Goal: Find specific page/section: Find specific page/section

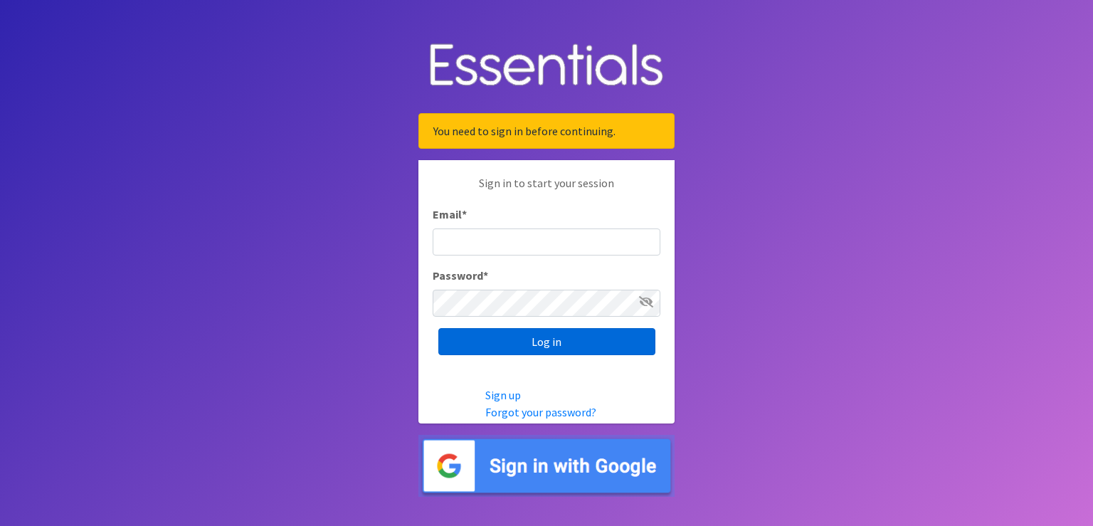
type input "[PERSON_NAME][EMAIL_ADDRESS][PERSON_NAME][DOMAIN_NAME]"
click at [550, 350] on input "Log in" at bounding box center [547, 341] width 217 height 27
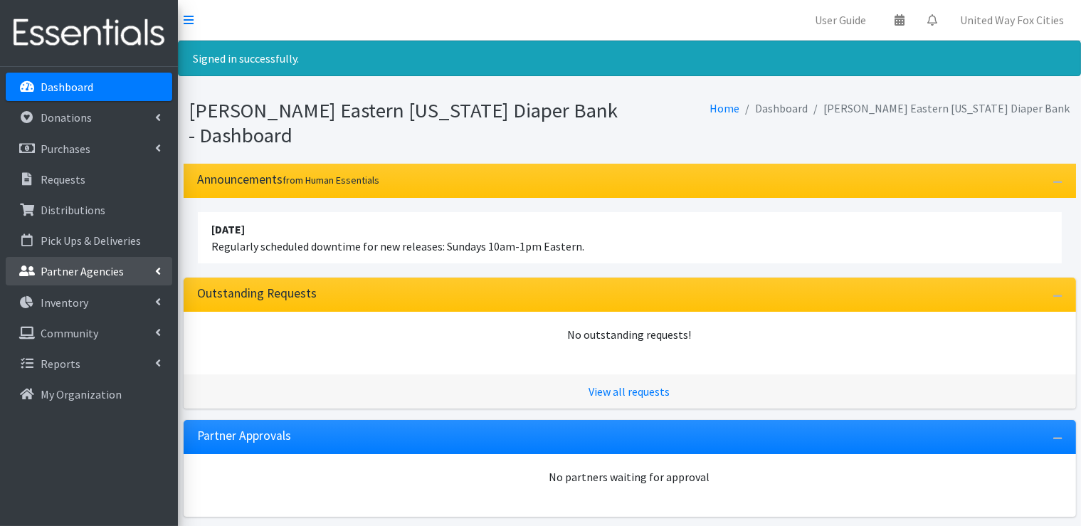
click at [164, 264] on link "Partner Agencies" at bounding box center [89, 271] width 167 height 28
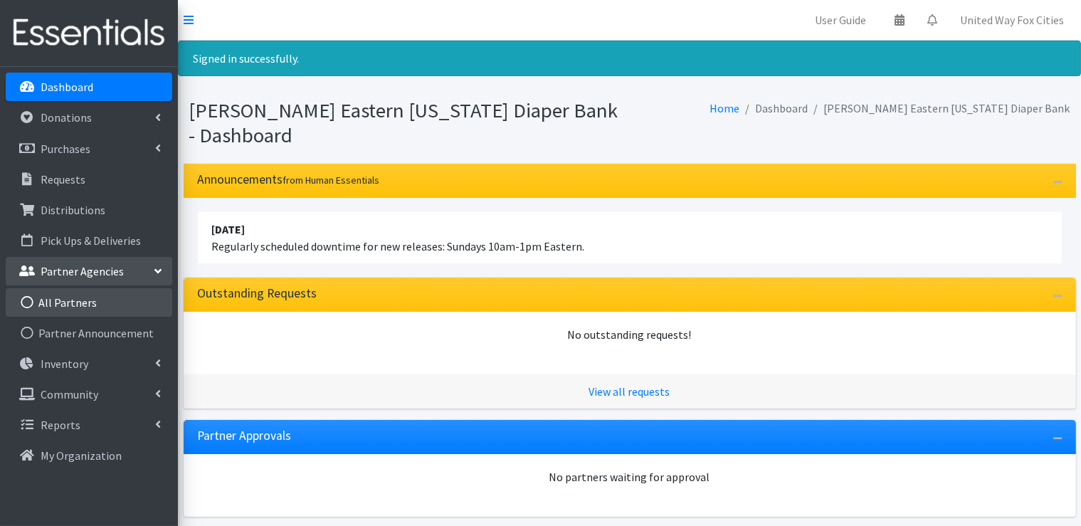
click at [83, 301] on link "All Partners" at bounding box center [89, 302] width 167 height 28
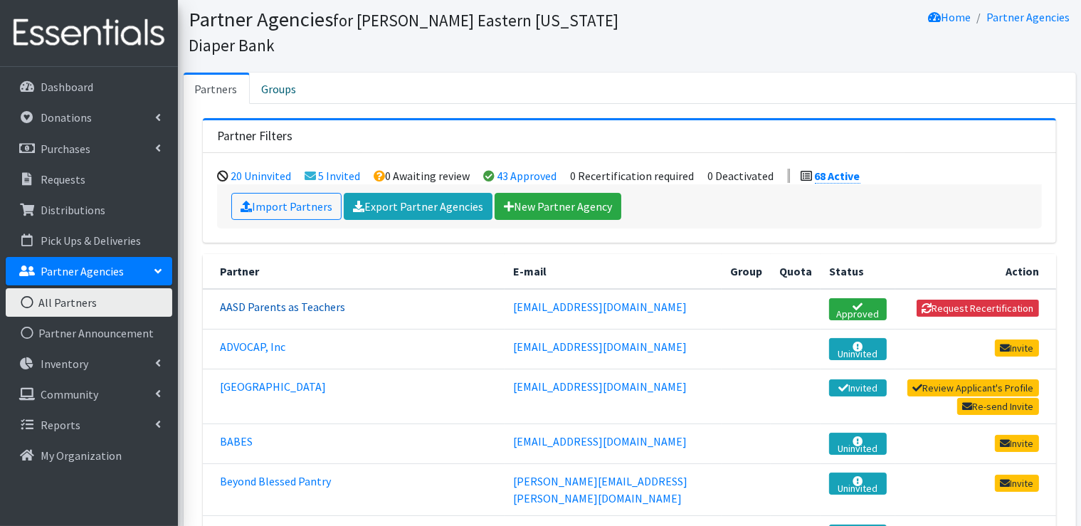
scroll to position [71, 0]
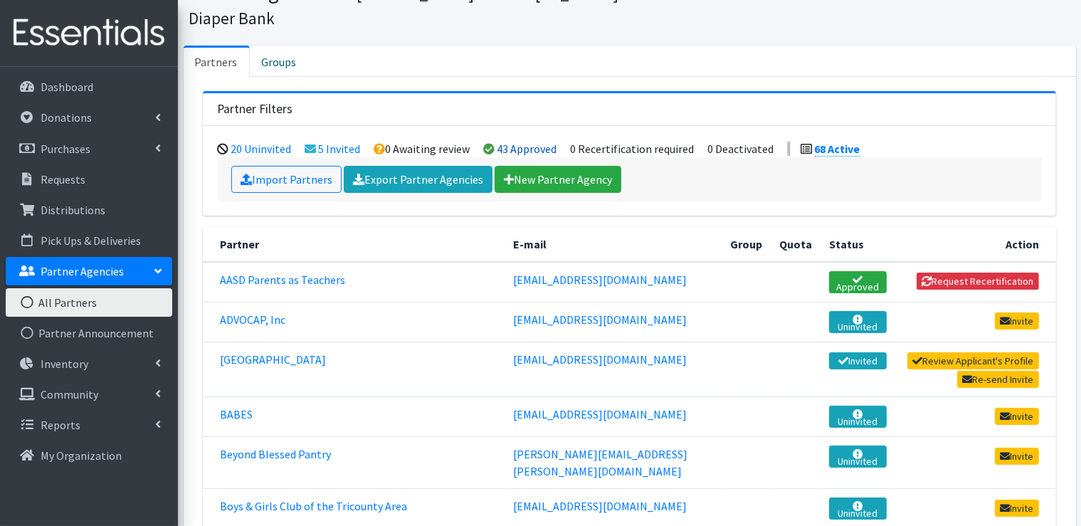
click at [523, 151] on link "43 Approved" at bounding box center [528, 149] width 60 height 14
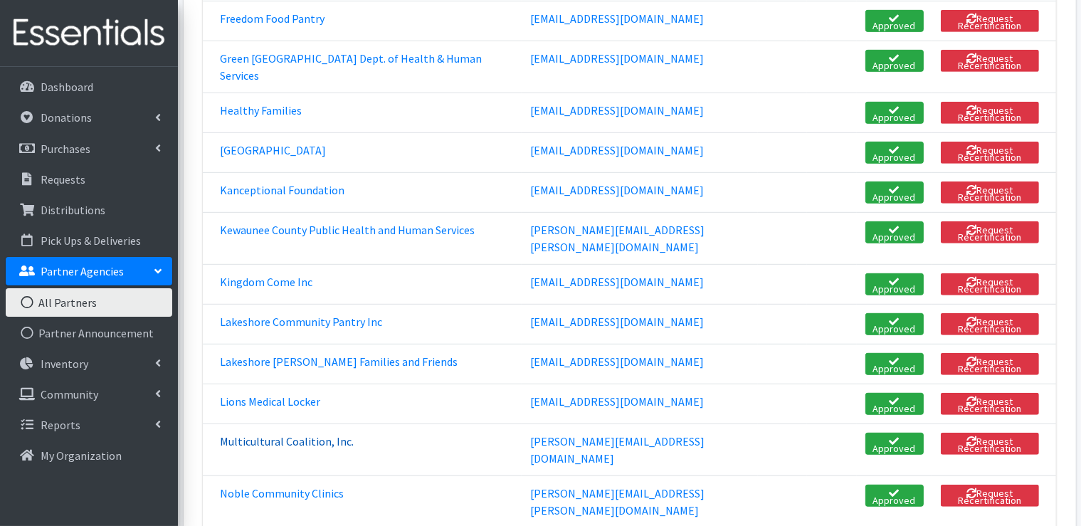
scroll to position [854, 0]
